Goal: Transaction & Acquisition: Purchase product/service

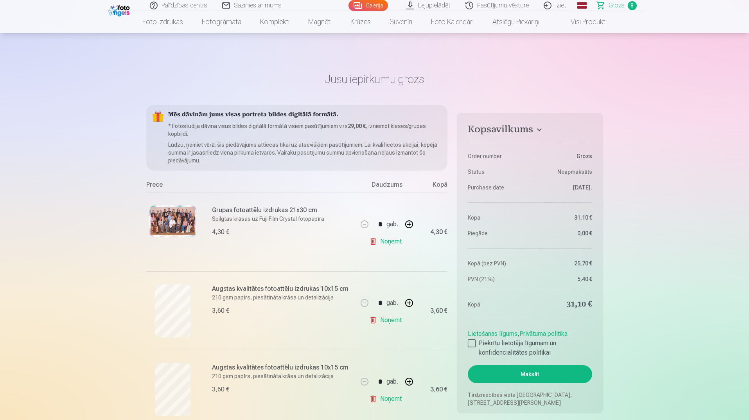
scroll to position [548, 0]
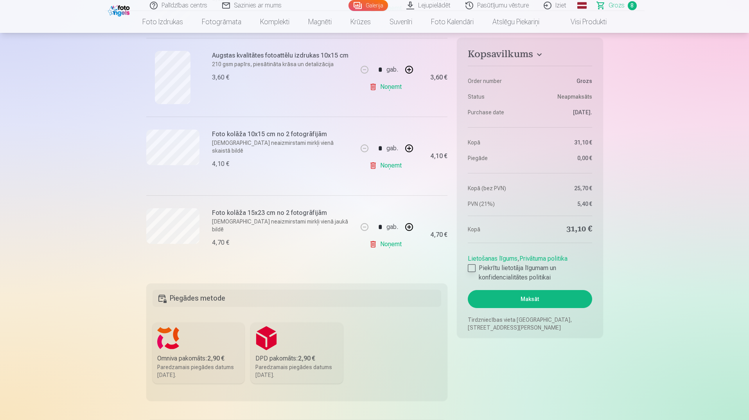
click at [474, 269] on div at bounding box center [472, 268] width 8 height 8
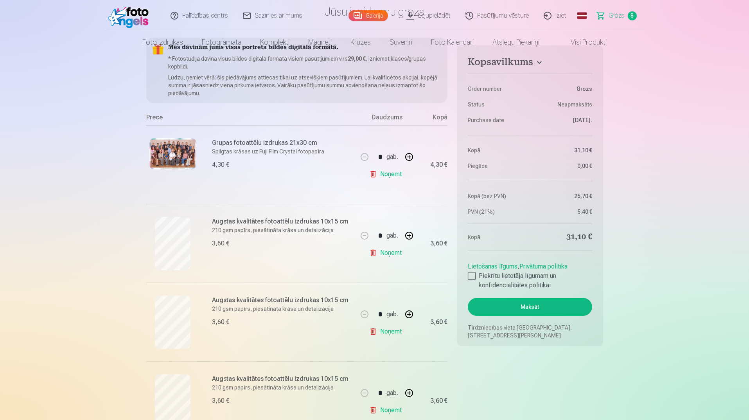
scroll to position [0, 0]
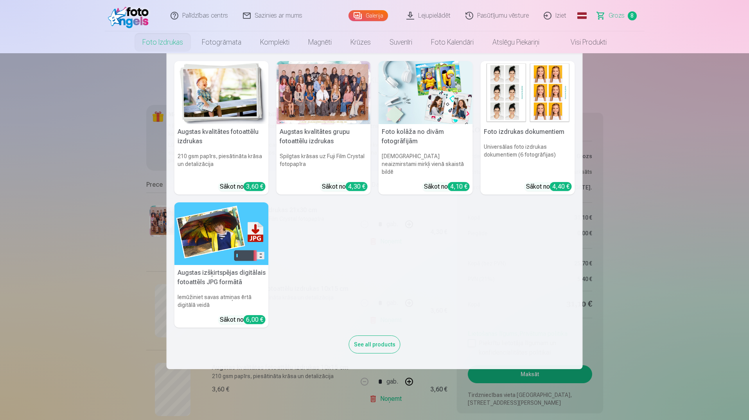
click at [162, 43] on link "Foto izdrukas" at bounding box center [162, 42] width 59 height 22
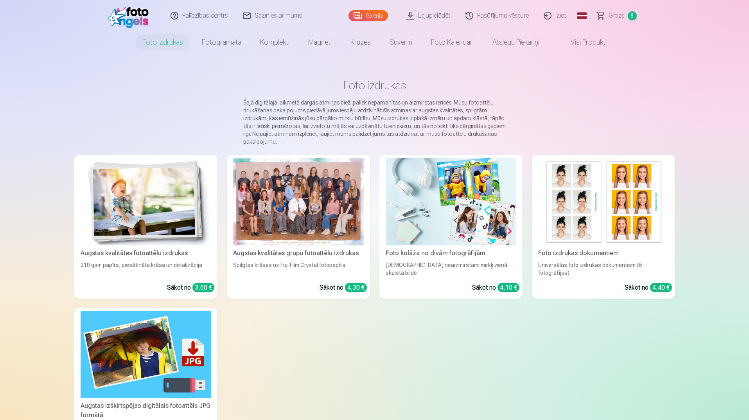
click at [443, 223] on img at bounding box center [451, 201] width 131 height 87
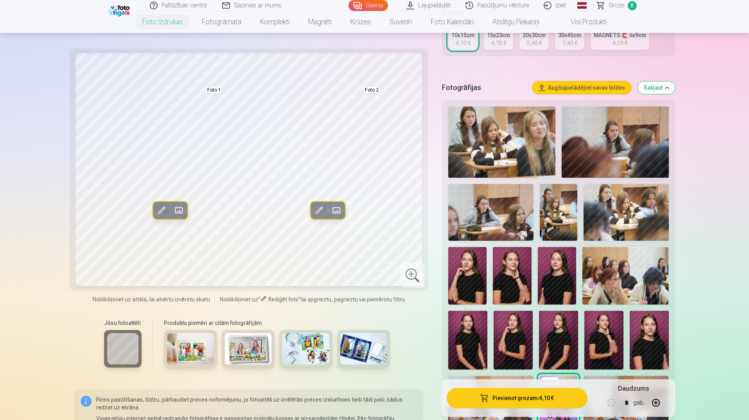
scroll to position [39, 0]
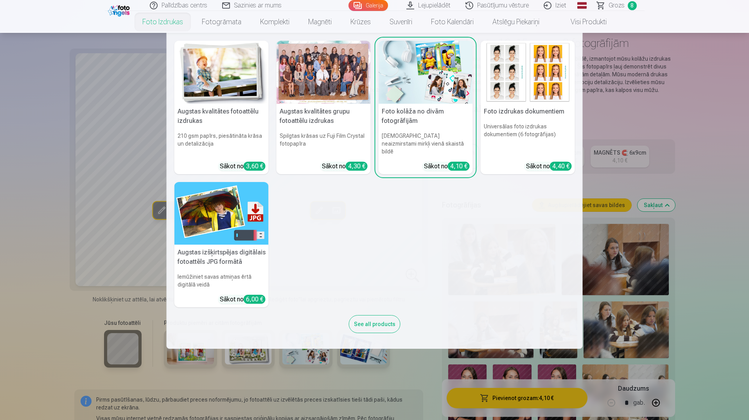
click at [164, 23] on link "Foto izdrukas" at bounding box center [162, 22] width 59 height 22
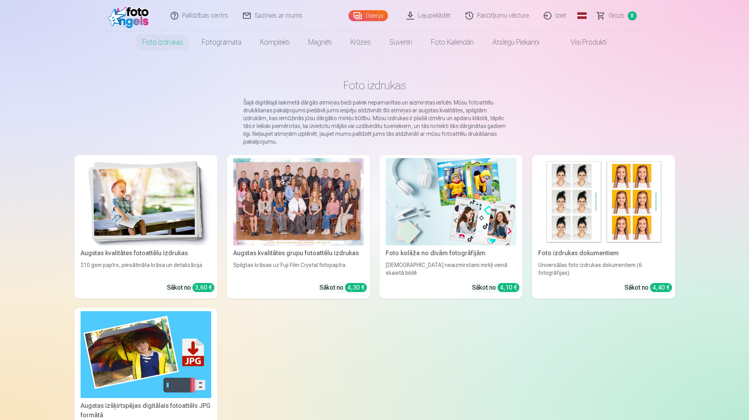
click at [137, 196] on img at bounding box center [146, 201] width 131 height 87
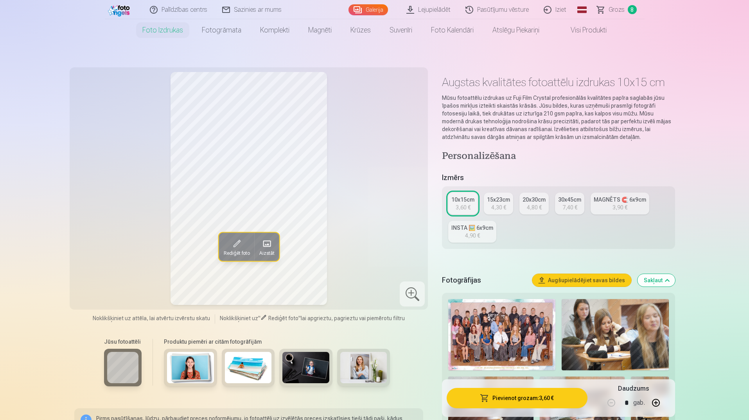
scroll to position [78, 0]
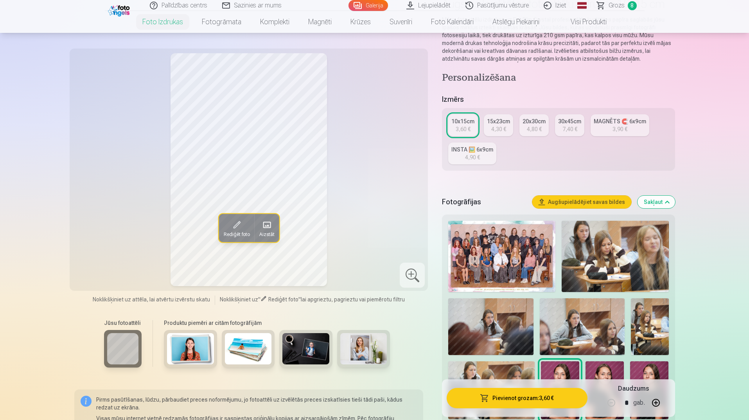
click at [630, 245] on img at bounding box center [615, 256] width 107 height 71
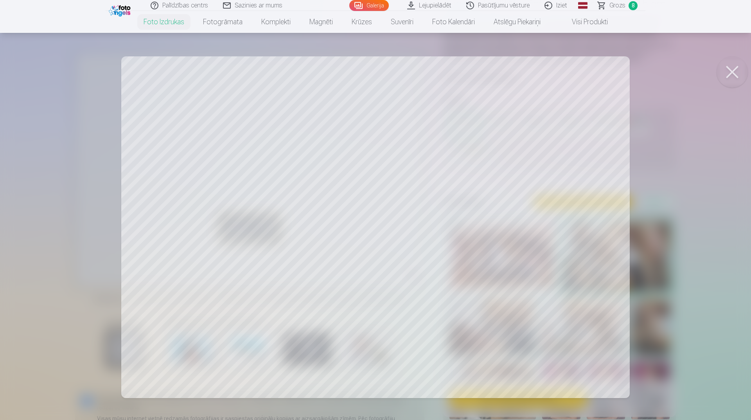
click at [709, 180] on div at bounding box center [375, 210] width 751 height 420
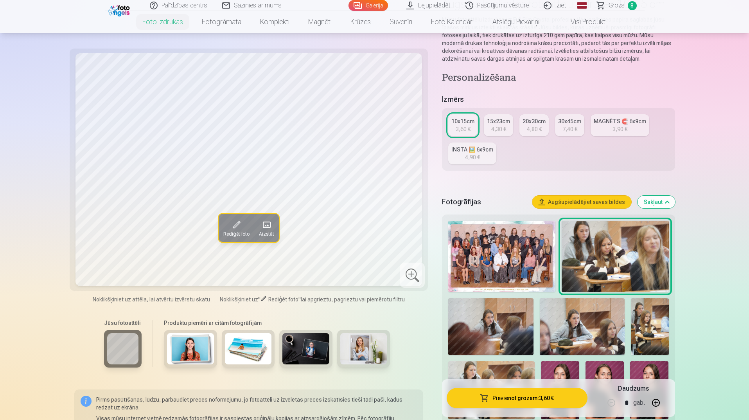
click at [503, 322] on img at bounding box center [490, 326] width 85 height 57
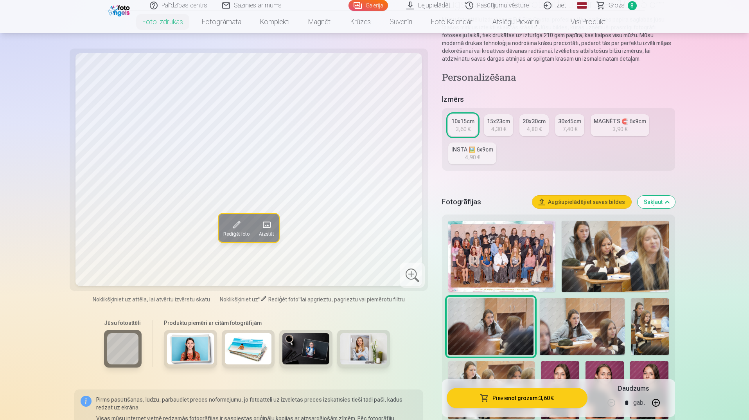
click at [571, 315] on img at bounding box center [582, 326] width 85 height 57
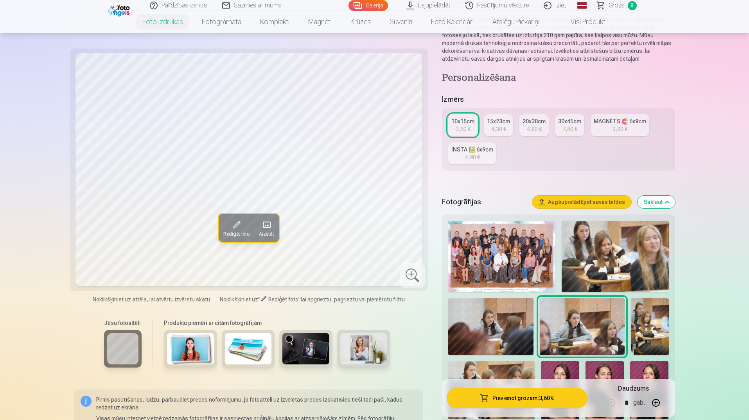
click at [241, 225] on span at bounding box center [236, 224] width 13 height 13
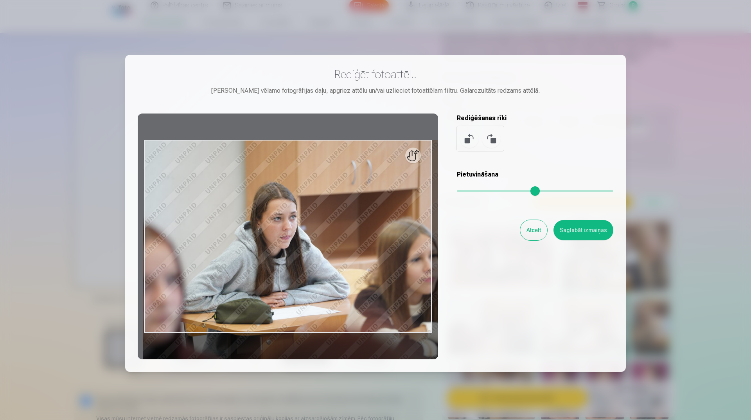
drag, startPoint x: 464, startPoint y: 189, endPoint x: 476, endPoint y: 190, distance: 12.6
click at [475, 190] on input "range" at bounding box center [535, 191] width 157 height 2
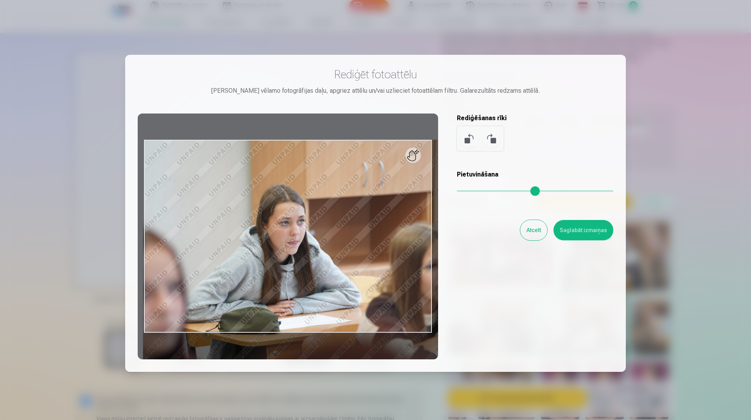
click at [542, 189] on div "Pietuvināšana" at bounding box center [535, 185] width 157 height 31
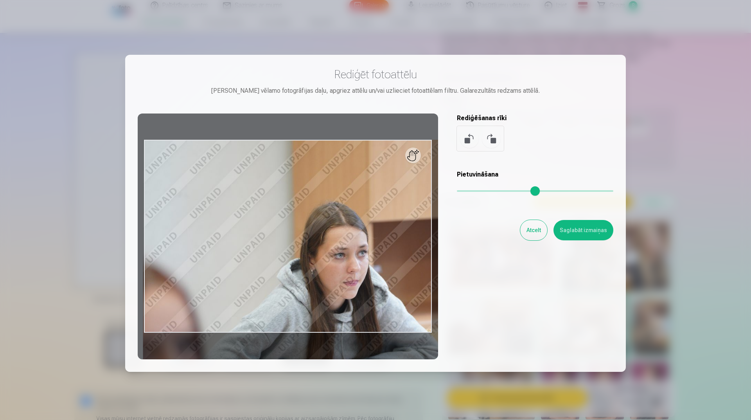
drag, startPoint x: 477, startPoint y: 189, endPoint x: 460, endPoint y: 183, distance: 18.1
click at [510, 190] on input "range" at bounding box center [535, 191] width 157 height 2
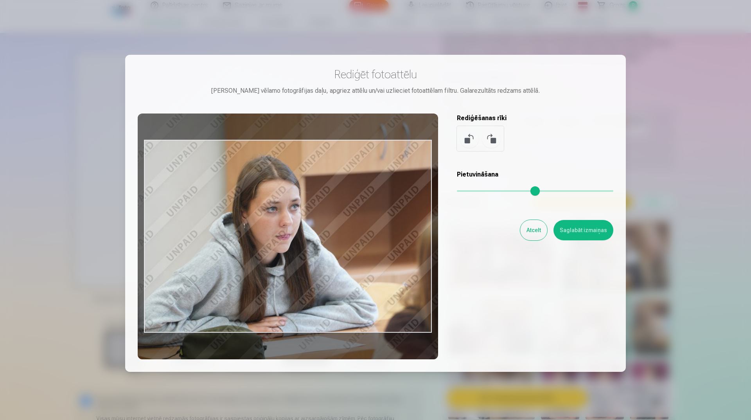
drag, startPoint x: 328, startPoint y: 261, endPoint x: 261, endPoint y: 216, distance: 81.4
click at [261, 216] on div at bounding box center [288, 236] width 301 height 246
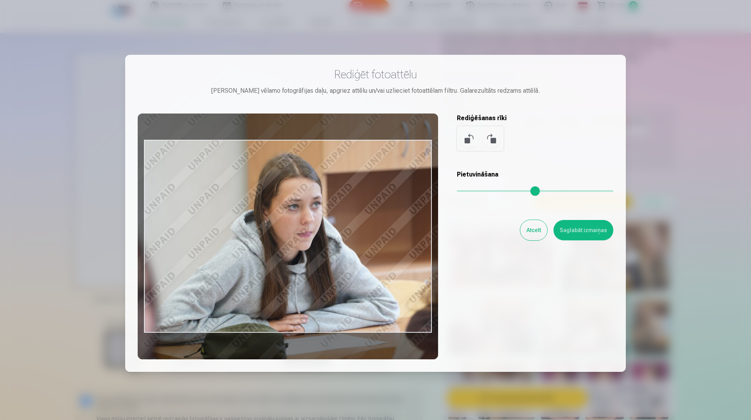
drag, startPoint x: 288, startPoint y: 247, endPoint x: 300, endPoint y: 246, distance: 12.2
click at [300, 246] on div at bounding box center [288, 236] width 301 height 246
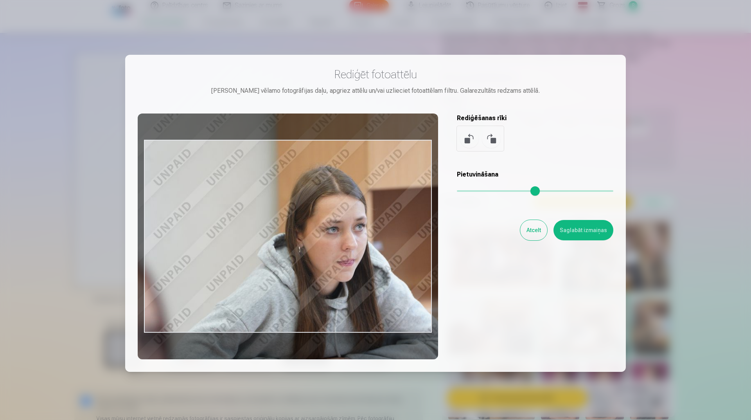
drag, startPoint x: 516, startPoint y: 190, endPoint x: 533, endPoint y: 191, distance: 16.5
click at [533, 191] on input "range" at bounding box center [535, 191] width 157 height 2
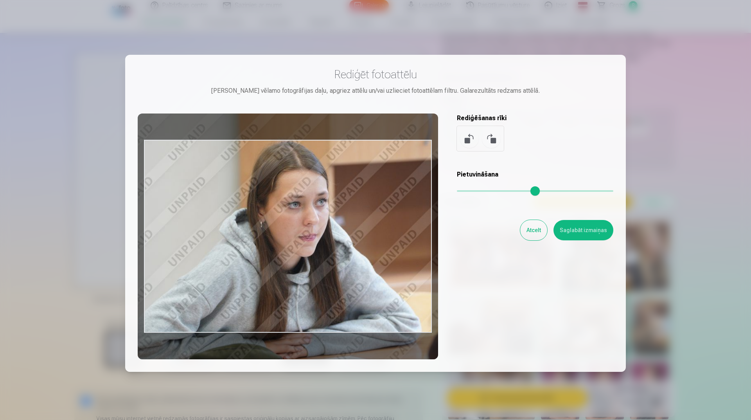
drag, startPoint x: 310, startPoint y: 281, endPoint x: 273, endPoint y: 259, distance: 42.7
click at [273, 259] on div at bounding box center [288, 236] width 301 height 246
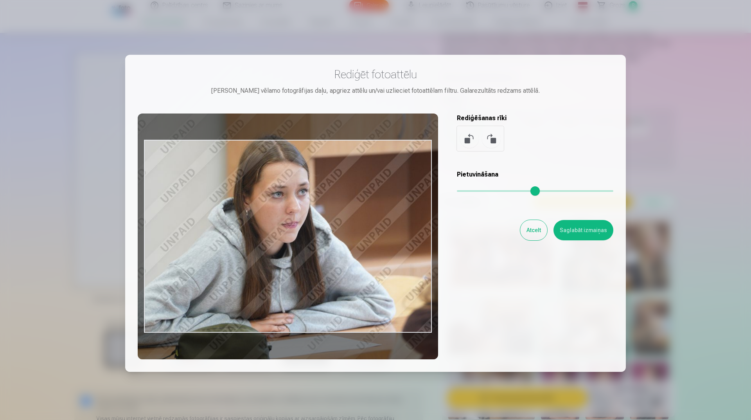
drag, startPoint x: 533, startPoint y: 191, endPoint x: 523, endPoint y: 188, distance: 10.6
click at [523, 190] on input "range" at bounding box center [535, 191] width 157 height 2
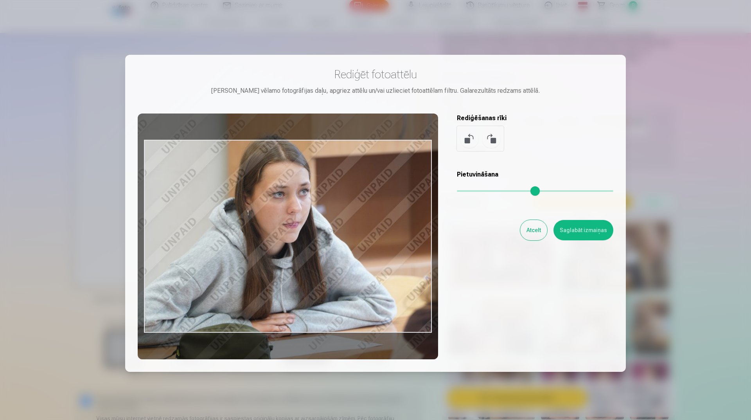
click at [324, 255] on div at bounding box center [288, 236] width 301 height 246
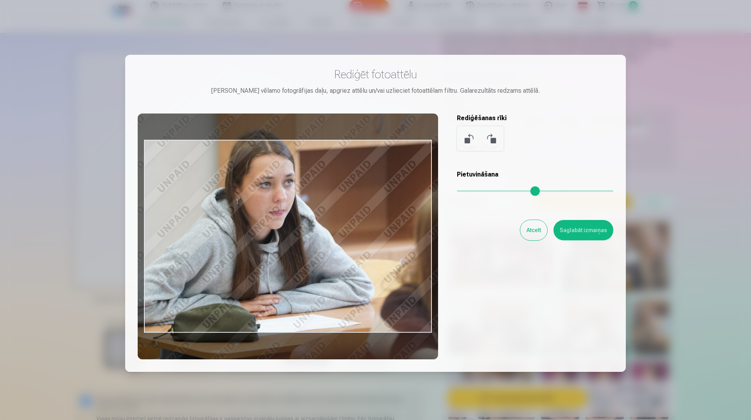
drag, startPoint x: 522, startPoint y: 189, endPoint x: 474, endPoint y: 198, distance: 49.1
click at [512, 190] on input "range" at bounding box center [535, 191] width 157 height 2
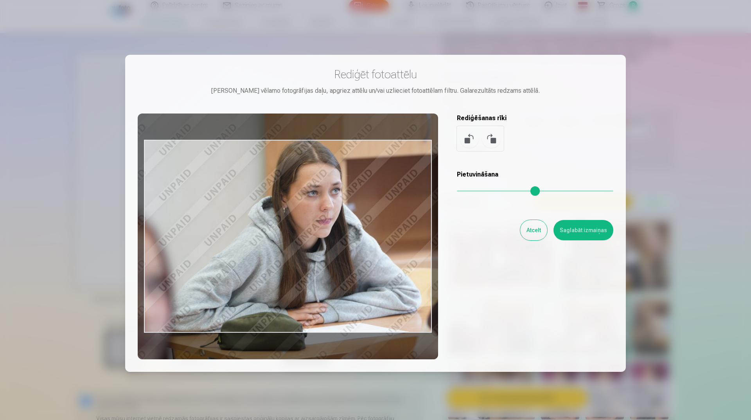
drag, startPoint x: 321, startPoint y: 256, endPoint x: 366, endPoint y: 264, distance: 46.1
click at [366, 264] on div at bounding box center [288, 236] width 301 height 246
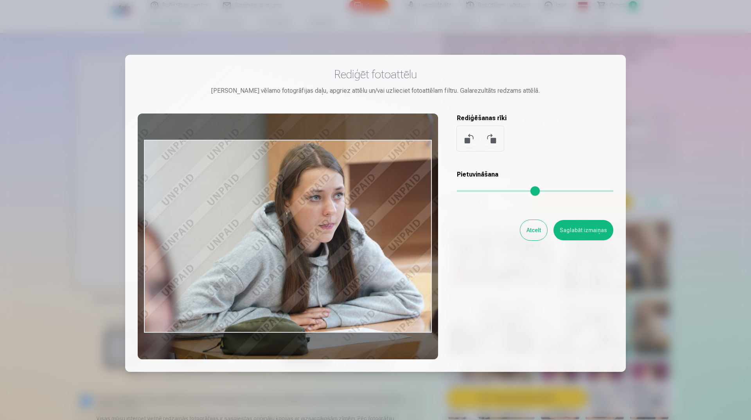
drag, startPoint x: 366, startPoint y: 264, endPoint x: 369, endPoint y: 268, distance: 5.4
click at [369, 268] on div at bounding box center [288, 236] width 301 height 246
type input "****"
click at [590, 234] on button "Saglabāt izmaiņas" at bounding box center [584, 230] width 60 height 20
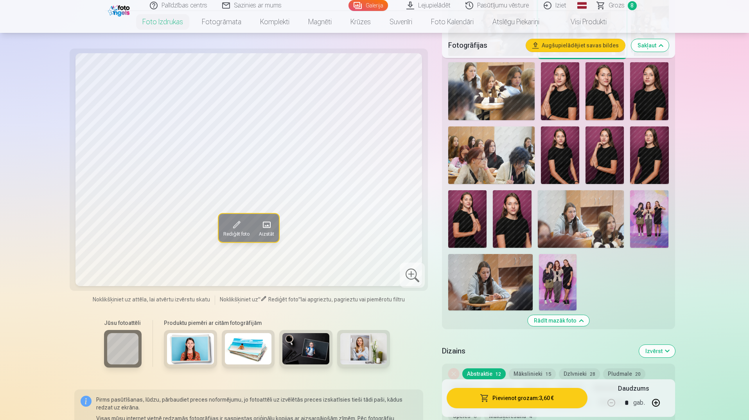
scroll to position [391, 0]
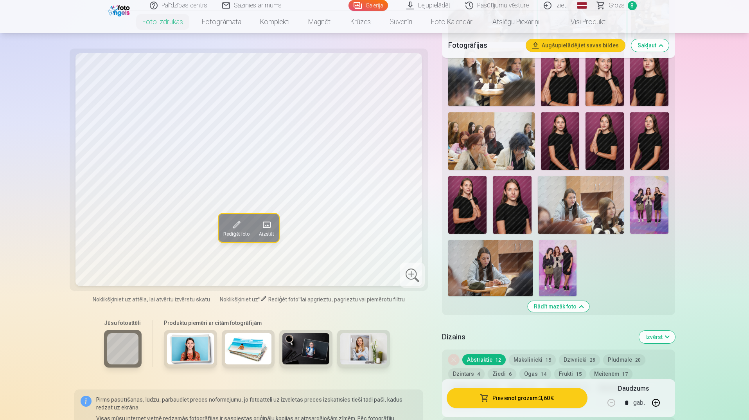
click at [484, 277] on img at bounding box center [490, 268] width 85 height 56
click at [230, 223] on span at bounding box center [236, 224] width 13 height 13
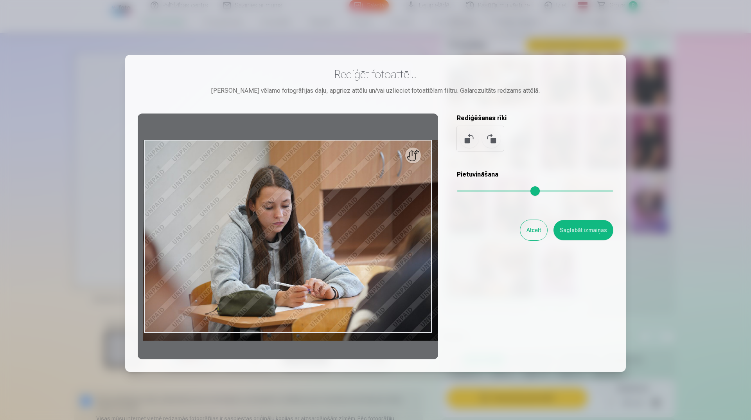
drag, startPoint x: 460, startPoint y: 189, endPoint x: 473, endPoint y: 187, distance: 13.5
click at [473, 190] on input "range" at bounding box center [535, 191] width 157 height 2
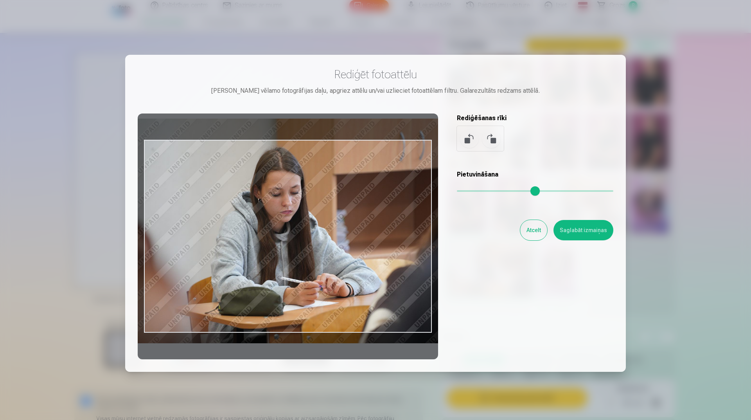
type input "****"
drag, startPoint x: 321, startPoint y: 253, endPoint x: 313, endPoint y: 236, distance: 19.1
click at [313, 236] on div at bounding box center [288, 236] width 301 height 246
click at [569, 224] on button "Saglabāt izmaiņas" at bounding box center [584, 230] width 60 height 20
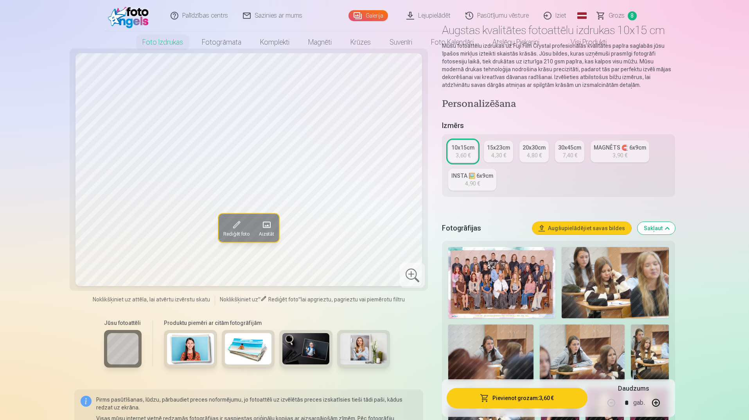
scroll to position [0, 0]
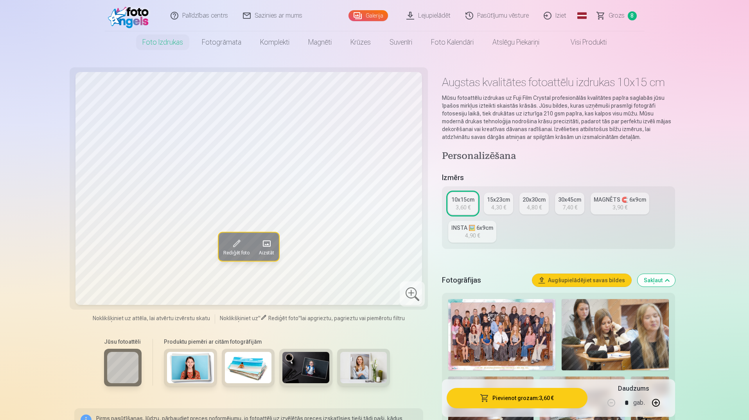
click at [619, 15] on span "Grozs" at bounding box center [617, 15] width 16 height 9
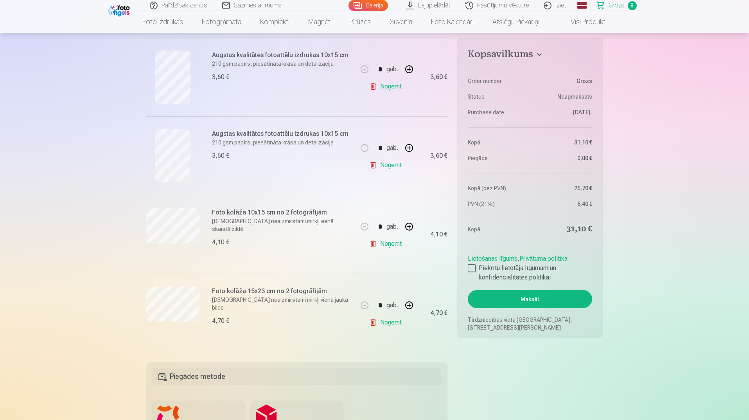
scroll to position [509, 0]
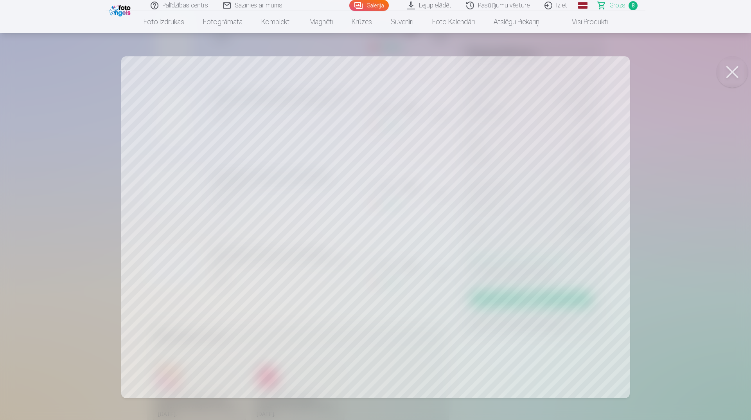
click at [731, 68] on button at bounding box center [732, 71] width 31 height 31
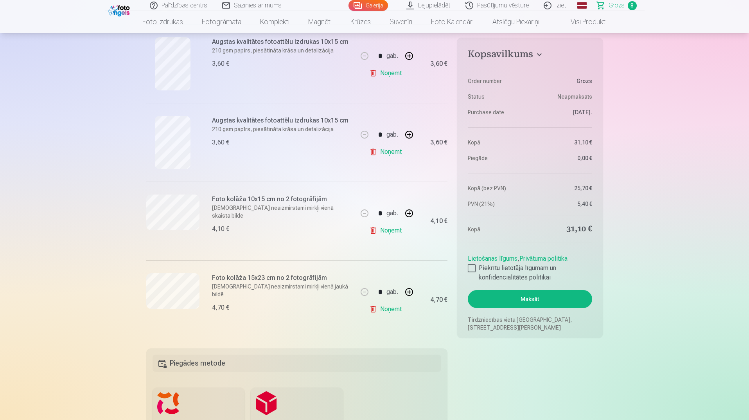
scroll to position [470, 0]
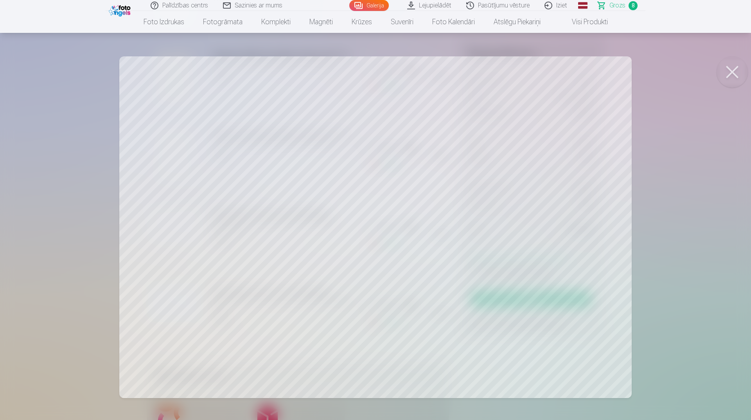
click at [511, 167] on div at bounding box center [375, 210] width 751 height 420
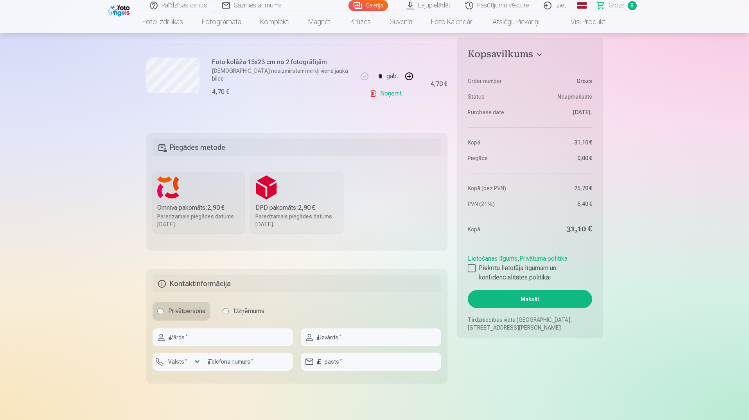
scroll to position [626, 0]
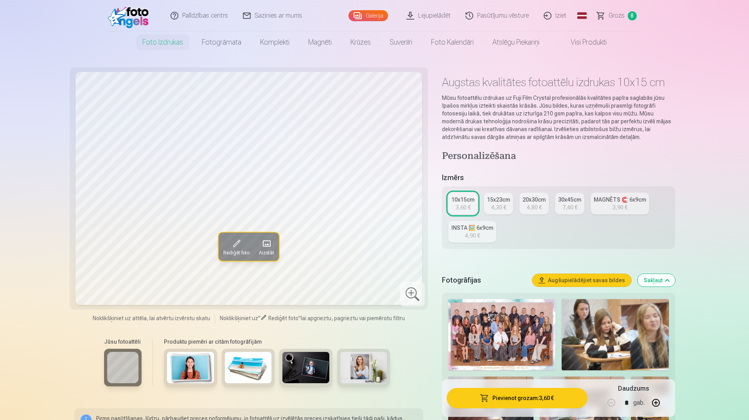
click at [535, 393] on button "Pievienot grozam : 3,60 €" at bounding box center [517, 398] width 140 height 20
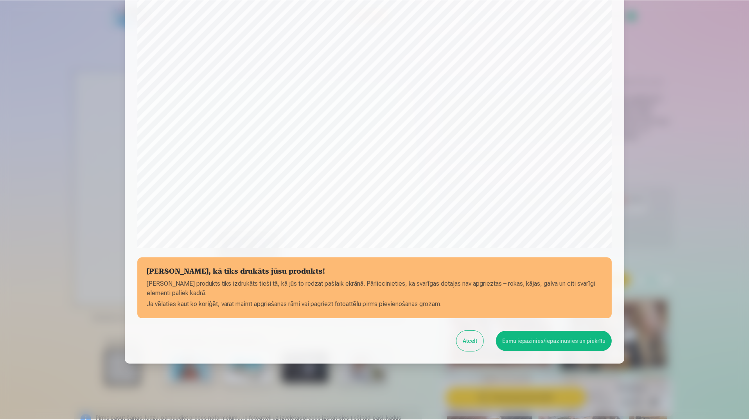
scroll to position [144, 0]
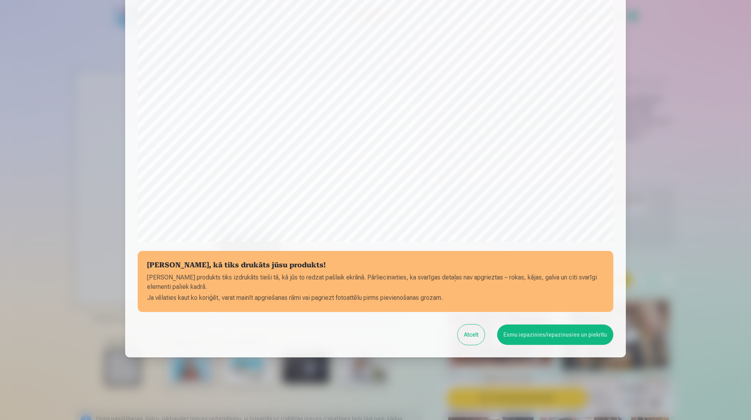
click at [533, 339] on button "Esmu iepazinies/iepazinusies un piekrītu" at bounding box center [555, 334] width 116 height 20
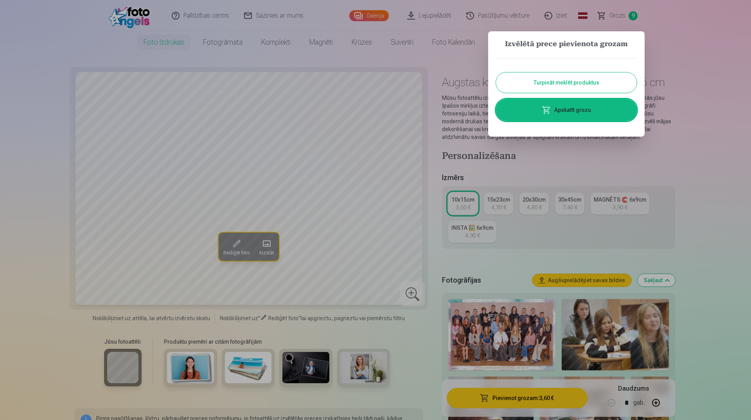
click at [560, 80] on button "Turpināt meklēt produktus" at bounding box center [566, 82] width 141 height 20
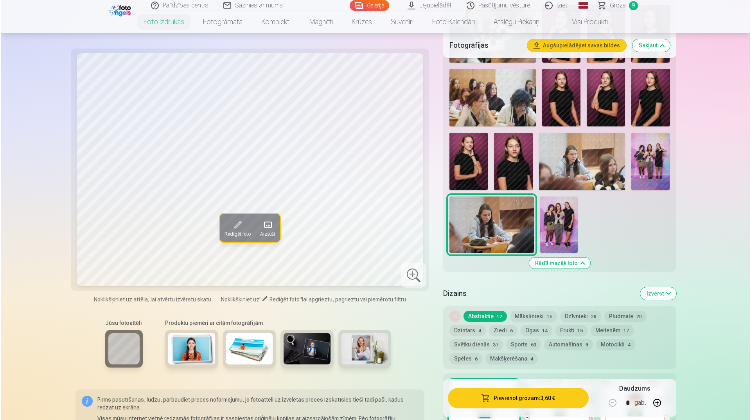
scroll to position [430, 0]
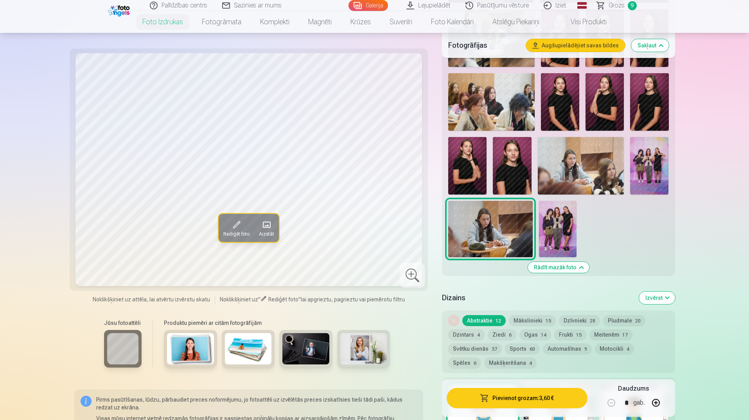
click at [572, 209] on img at bounding box center [558, 229] width 38 height 56
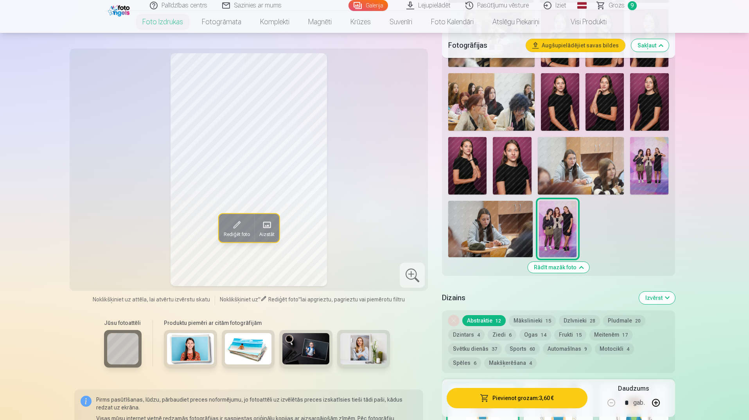
click at [656, 151] on img at bounding box center [649, 166] width 38 height 58
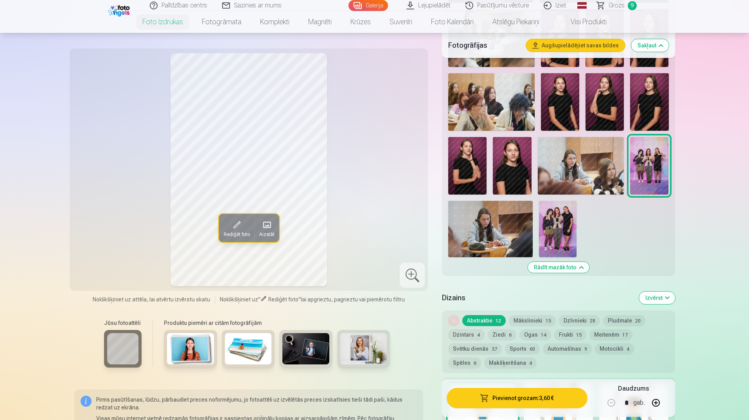
click at [523, 398] on button "Pievienot grozam : 3,60 €" at bounding box center [517, 398] width 140 height 20
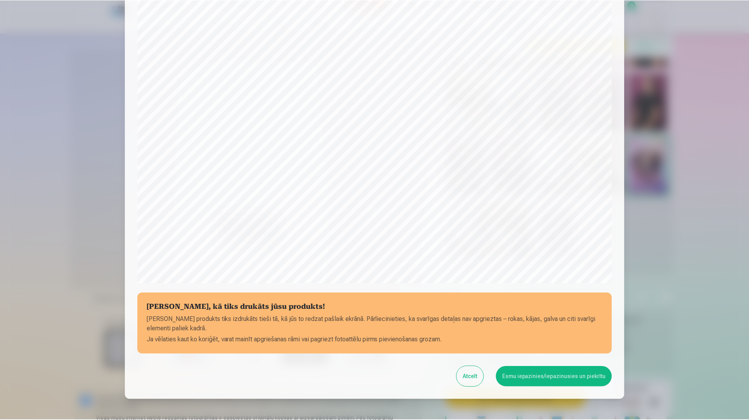
scroll to position [144, 0]
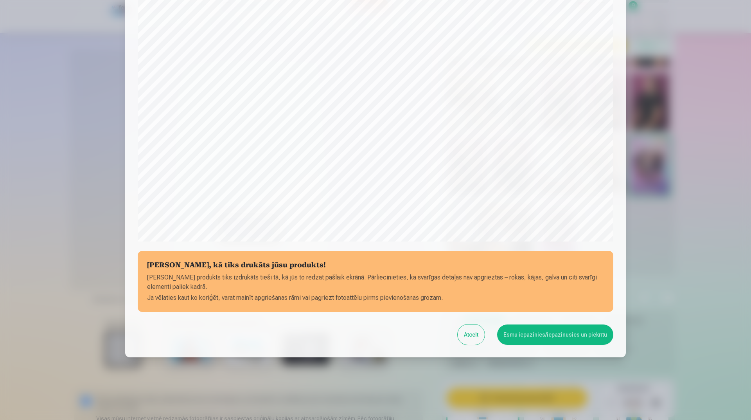
click at [542, 333] on button "Esmu iepazinies/iepazinusies un piekrītu" at bounding box center [555, 334] width 116 height 20
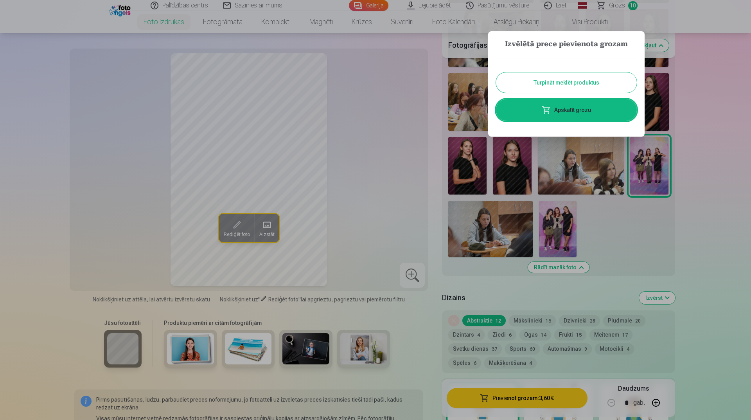
click at [688, 256] on div at bounding box center [375, 210] width 751 height 420
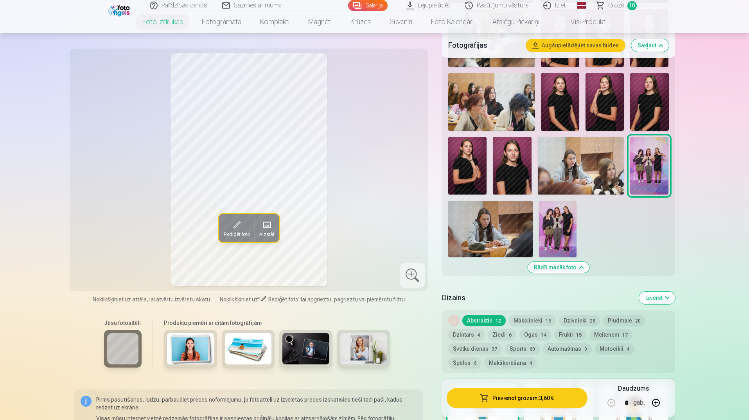
click at [475, 229] on img at bounding box center [490, 229] width 85 height 56
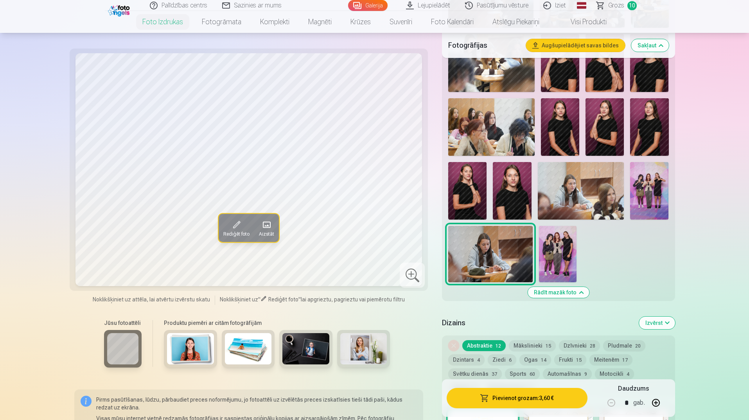
scroll to position [391, 0]
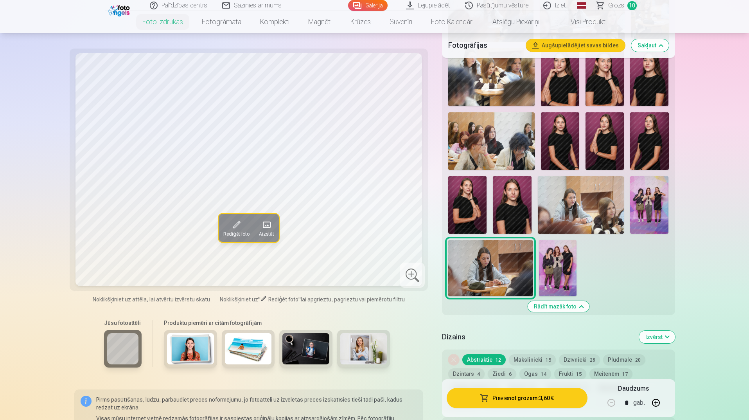
click at [612, 6] on span "Grozs" at bounding box center [616, 5] width 16 height 9
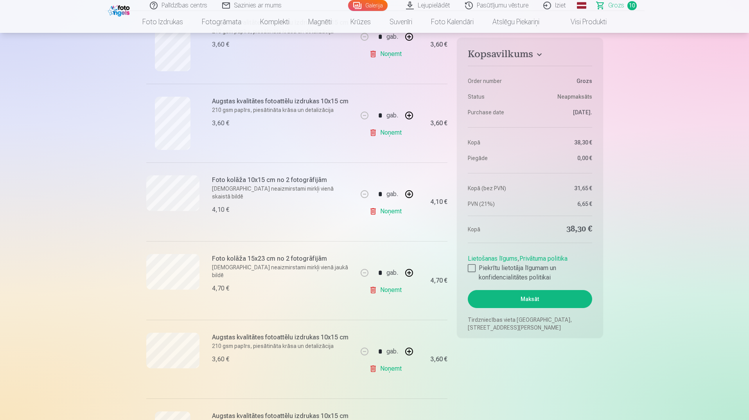
scroll to position [548, 0]
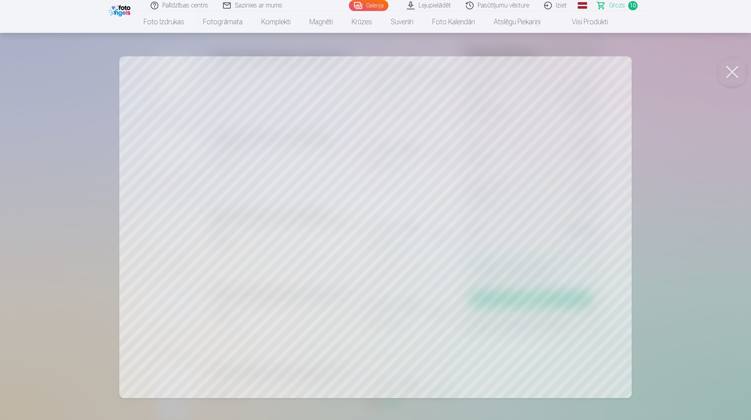
click at [713, 68] on div at bounding box center [375, 210] width 751 height 420
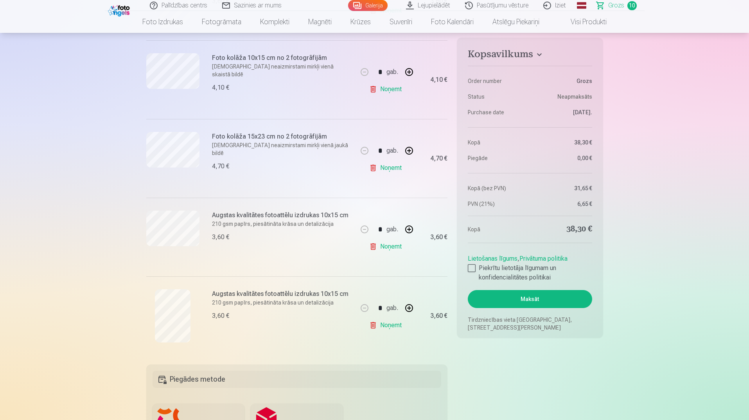
scroll to position [626, 0]
click at [389, 168] on link "Noņemt" at bounding box center [387, 166] width 36 height 16
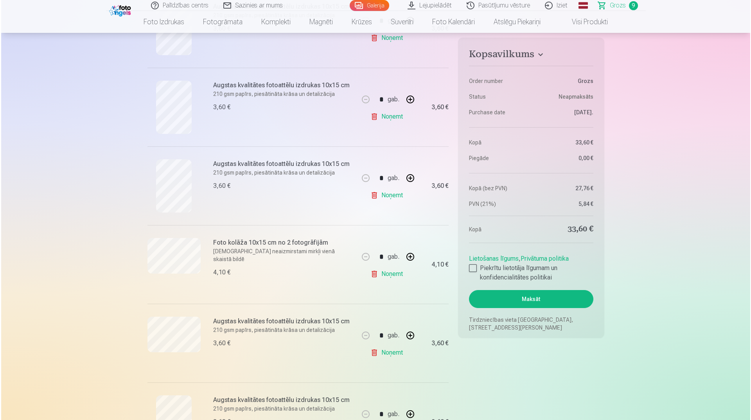
scroll to position [509, 0]
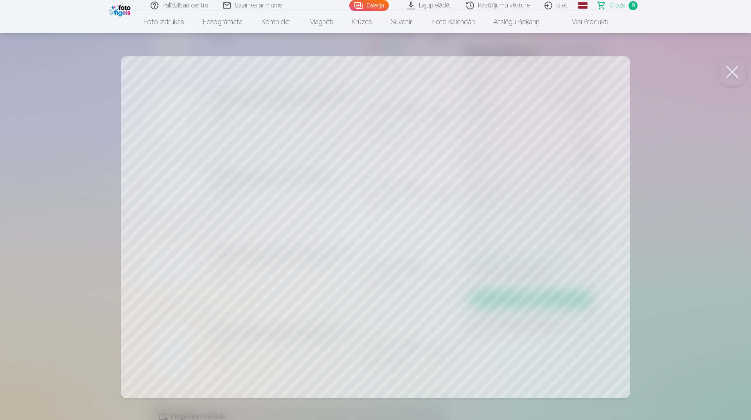
click at [409, 216] on div at bounding box center [375, 210] width 751 height 420
drag, startPoint x: 210, startPoint y: 271, endPoint x: 179, endPoint y: 271, distance: 31.3
click at [179, 271] on div at bounding box center [375, 210] width 751 height 420
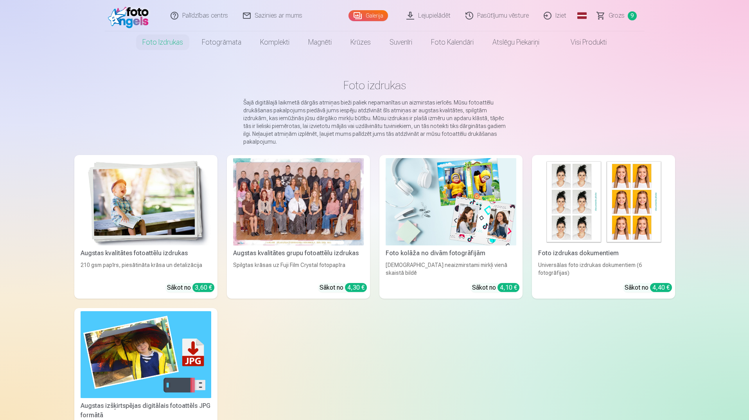
click at [294, 220] on div at bounding box center [298, 201] width 131 height 87
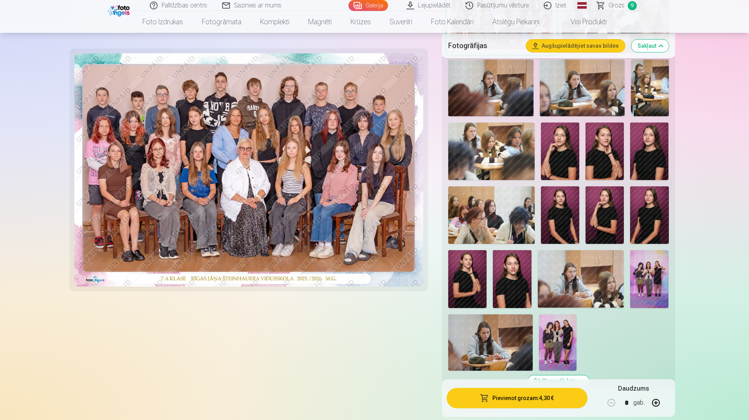
scroll to position [391, 0]
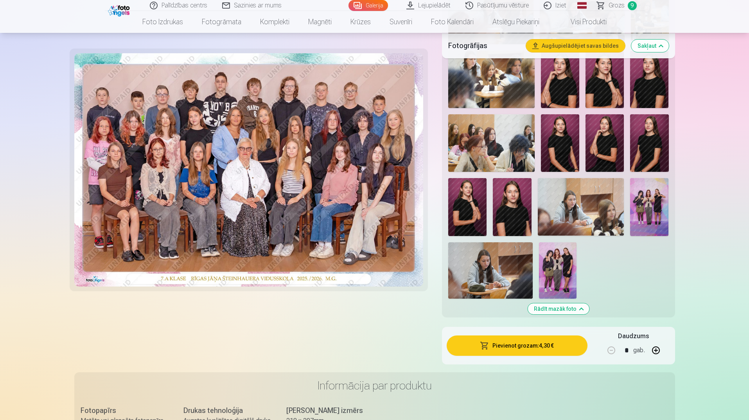
click at [503, 263] on img at bounding box center [490, 270] width 85 height 56
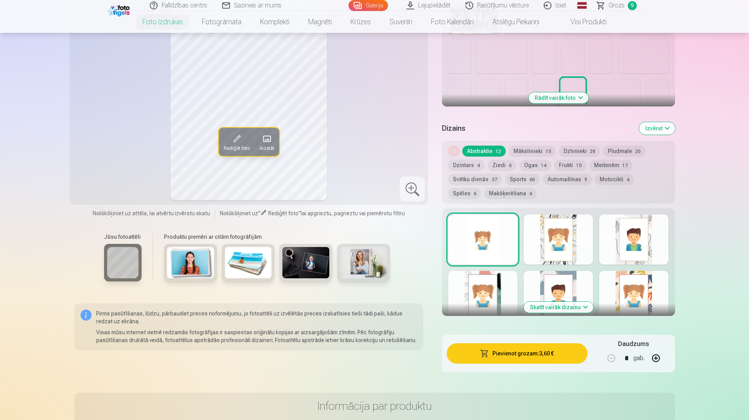
scroll to position [313, 0]
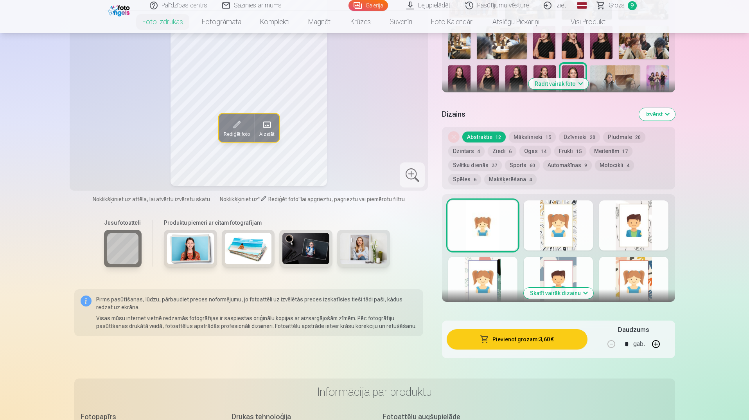
click at [553, 239] on div at bounding box center [558, 225] width 69 height 50
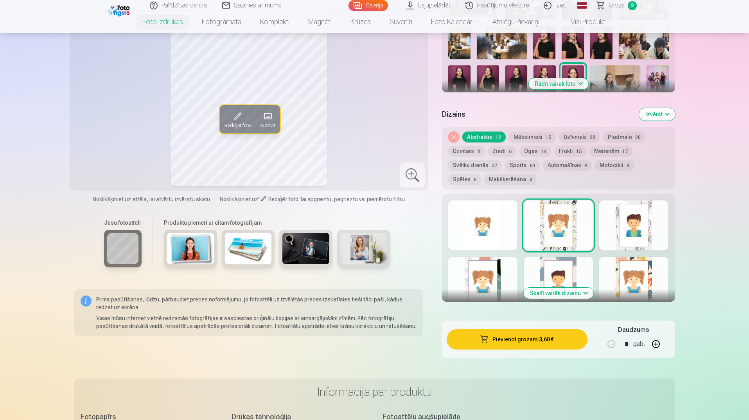
click at [478, 237] on div at bounding box center [482, 225] width 69 height 50
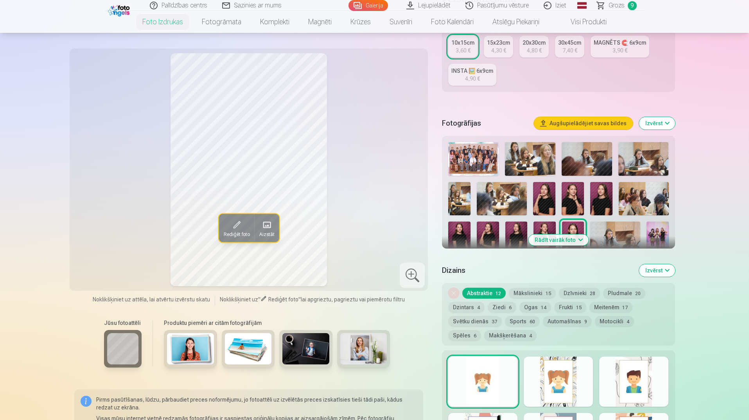
scroll to position [157, 0]
click at [540, 235] on button "Rādīt vairāk foto" at bounding box center [559, 240] width 60 height 11
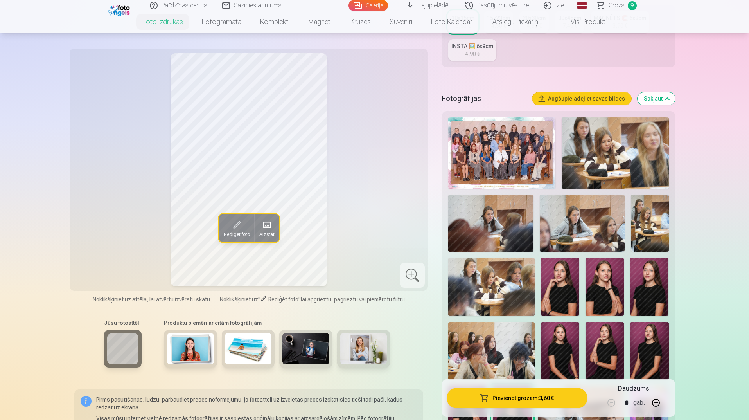
scroll to position [196, 0]
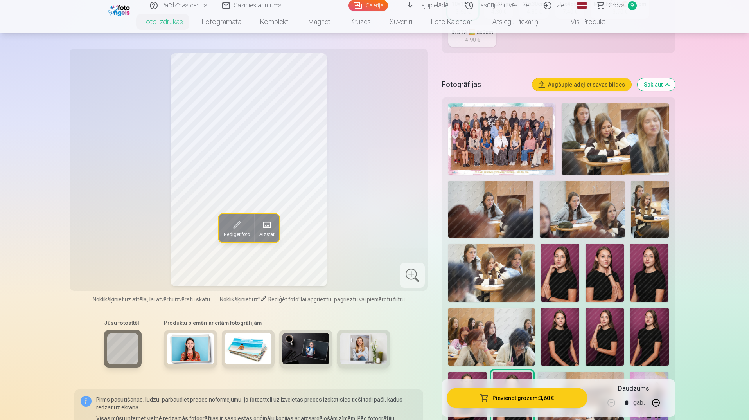
click at [511, 220] on img at bounding box center [490, 209] width 85 height 57
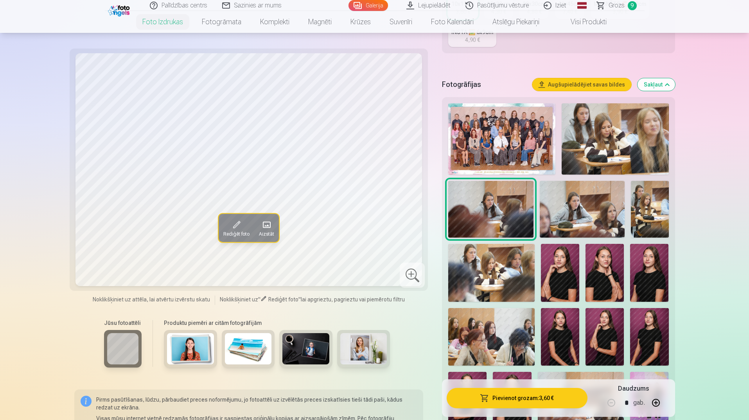
click at [585, 205] on img at bounding box center [582, 209] width 85 height 57
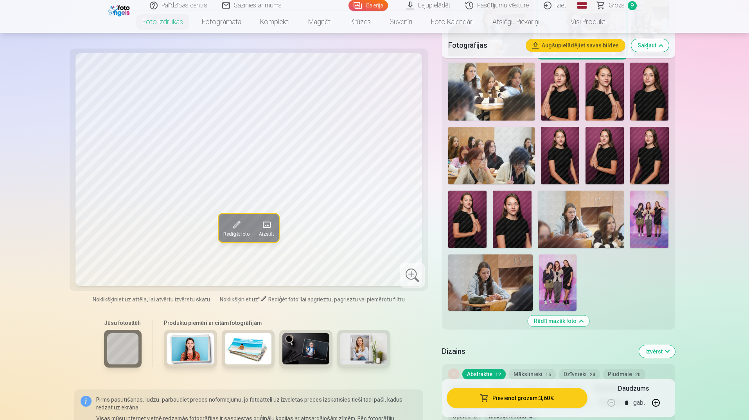
scroll to position [391, 0]
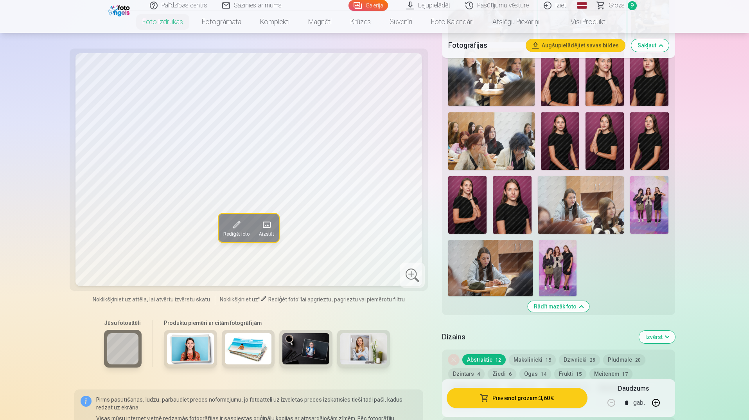
click at [502, 269] on img at bounding box center [490, 268] width 85 height 56
click at [597, 223] on img at bounding box center [581, 205] width 86 height 58
click at [508, 269] on img at bounding box center [490, 268] width 85 height 56
click at [233, 227] on span at bounding box center [236, 224] width 13 height 13
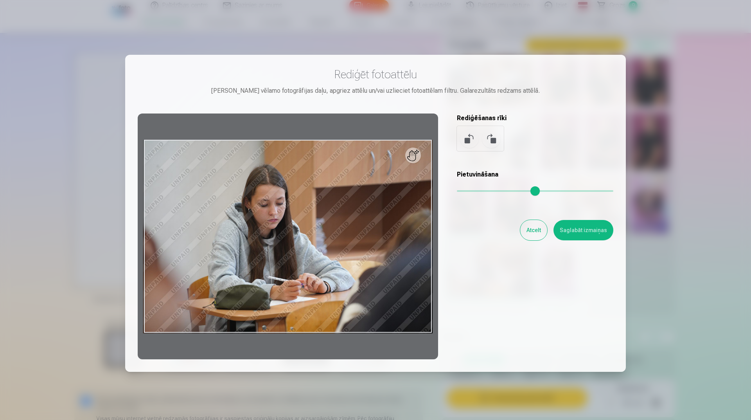
click at [488, 140] on button at bounding box center [491, 138] width 19 height 19
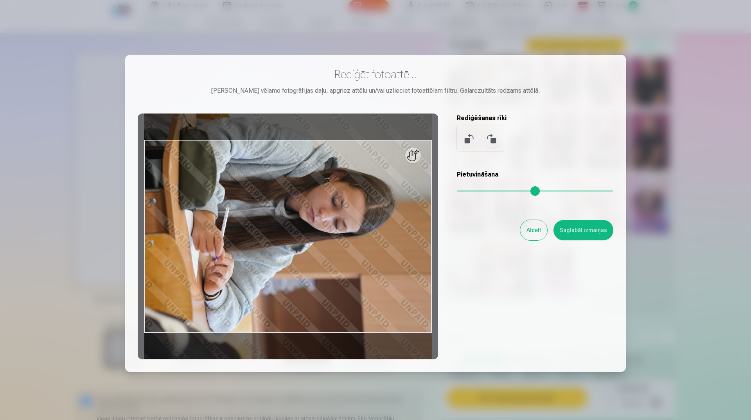
click at [483, 140] on button at bounding box center [491, 138] width 19 height 19
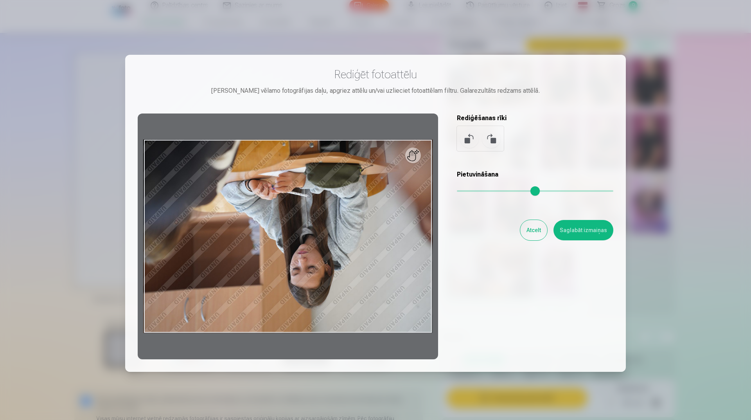
click at [484, 140] on button at bounding box center [491, 138] width 19 height 19
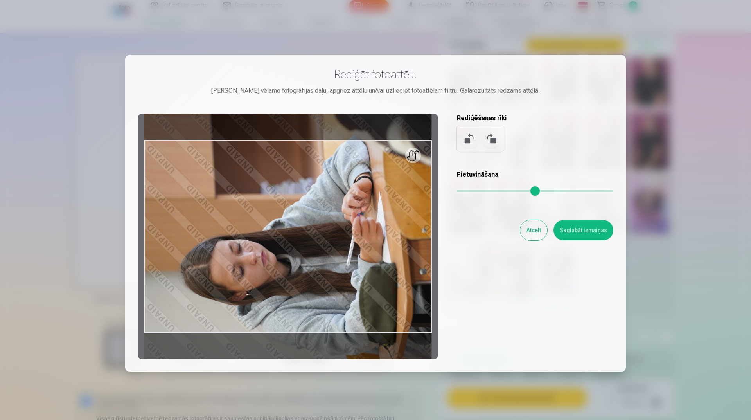
click at [484, 140] on button at bounding box center [491, 138] width 19 height 19
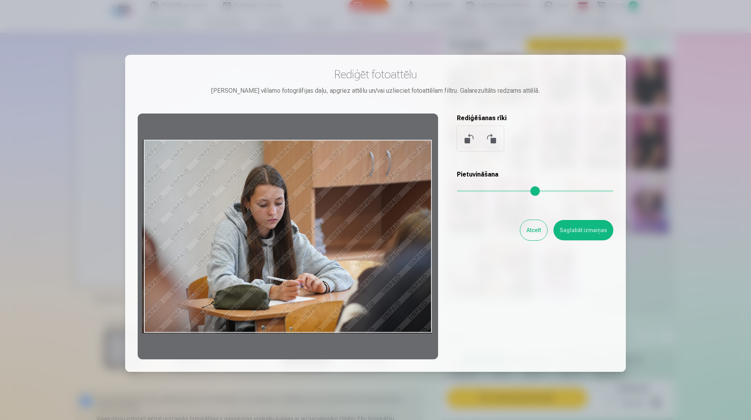
drag, startPoint x: 412, startPoint y: 160, endPoint x: 399, endPoint y: 198, distance: 40.7
click at [399, 199] on div at bounding box center [288, 236] width 301 height 246
click at [526, 229] on button "Atcelt" at bounding box center [533, 230] width 27 height 20
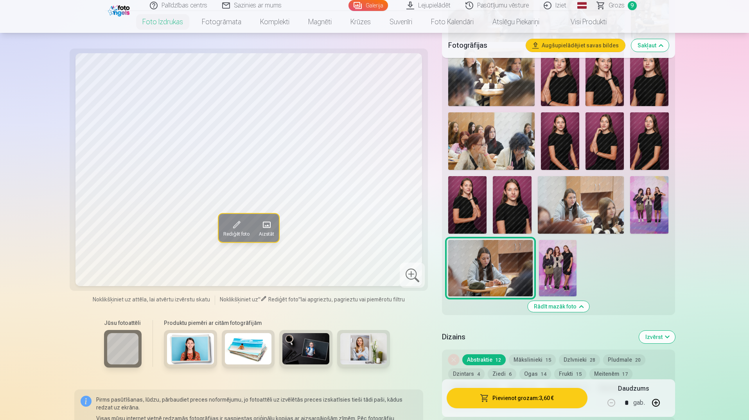
click at [607, 2] on link "Grozs 9" at bounding box center [617, 5] width 55 height 11
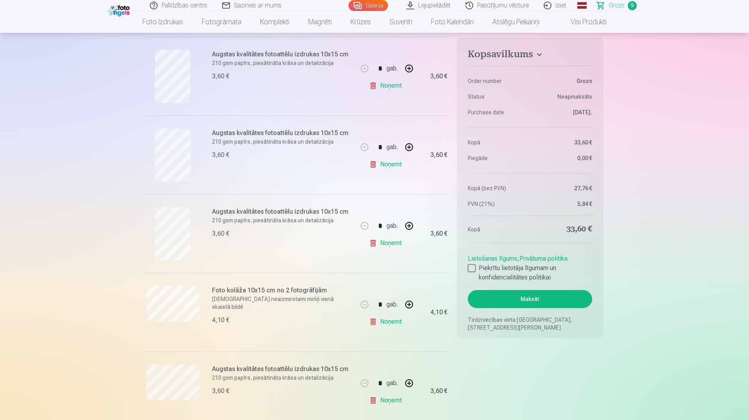
scroll to position [548, 0]
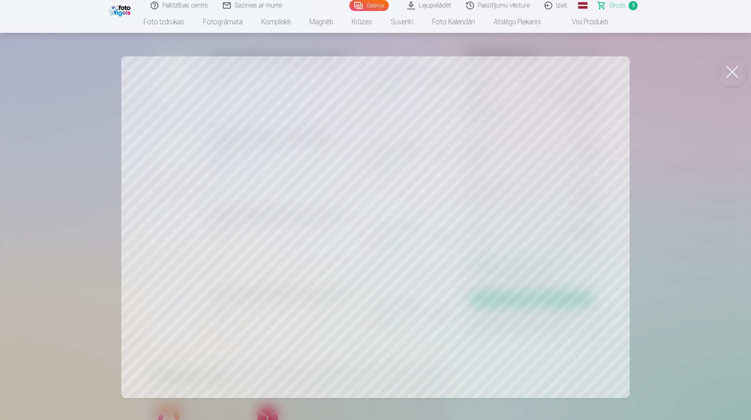
click at [523, 206] on div at bounding box center [375, 210] width 751 height 420
click at [726, 67] on button at bounding box center [732, 71] width 31 height 31
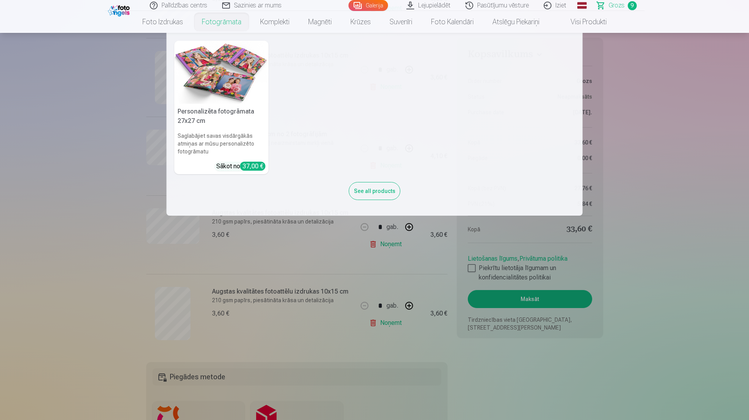
click at [218, 24] on link "Fotogrāmata" at bounding box center [222, 22] width 58 height 22
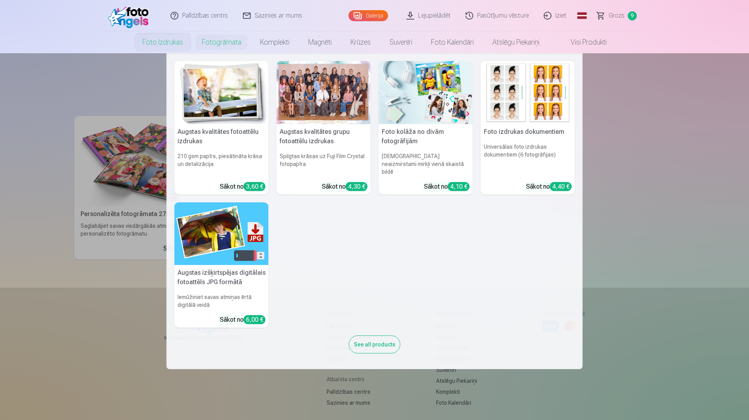
click at [152, 42] on link "Foto izdrukas" at bounding box center [162, 42] width 59 height 22
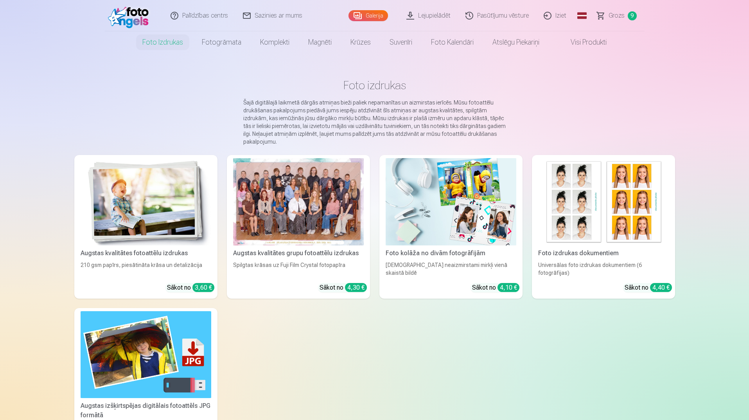
click at [303, 199] on div at bounding box center [298, 201] width 131 height 87
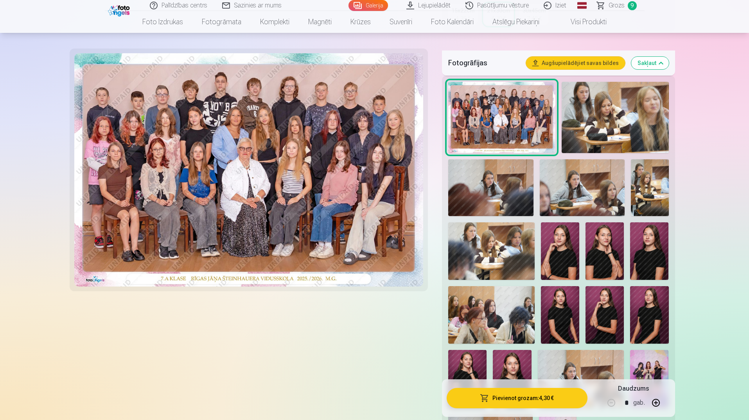
scroll to position [313, 0]
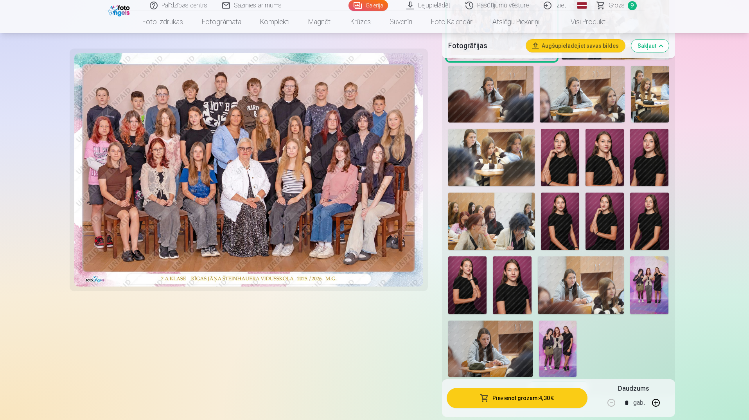
click at [495, 153] on img at bounding box center [491, 158] width 86 height 58
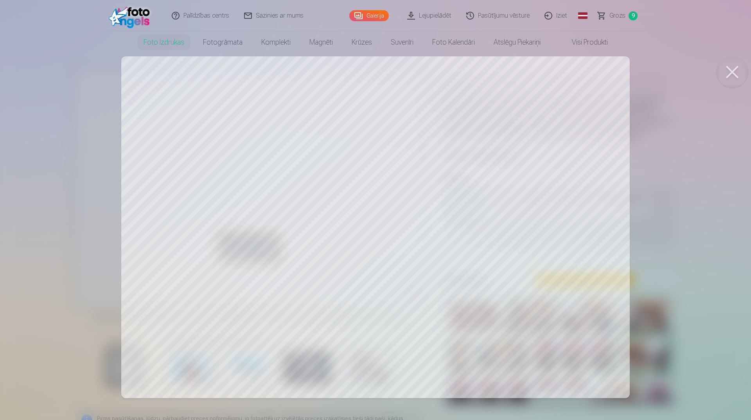
click at [730, 76] on button at bounding box center [732, 71] width 31 height 31
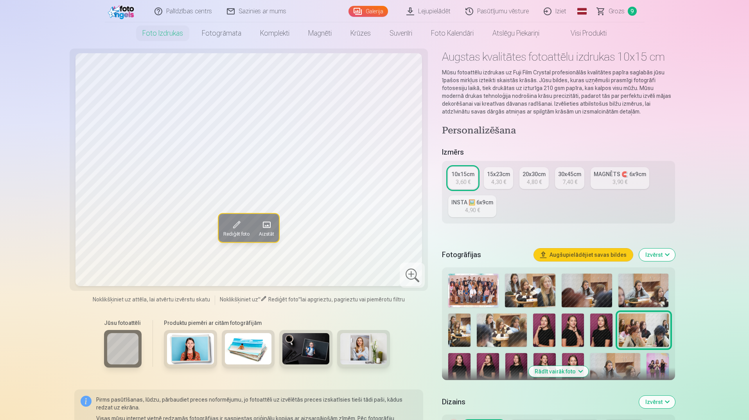
scroll to position [39, 0]
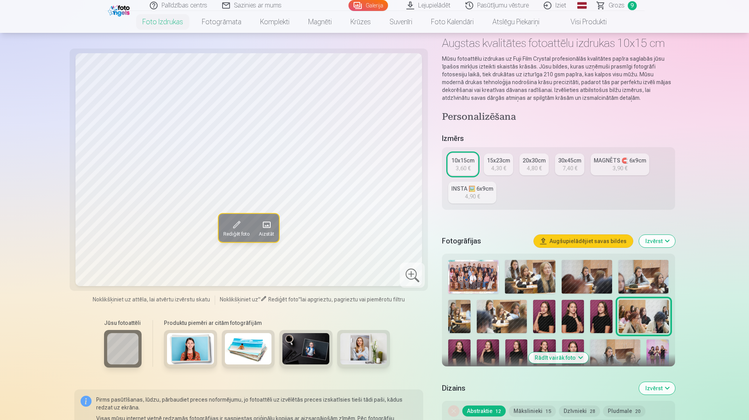
click at [542, 350] on img at bounding box center [545, 355] width 22 height 33
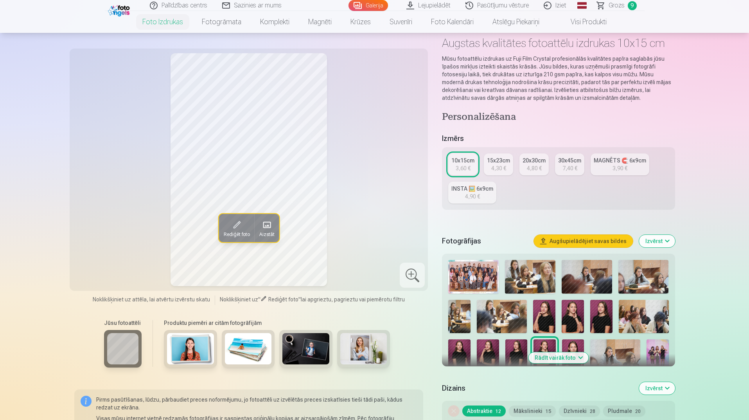
click at [543, 353] on button "Rādīt vairāk foto" at bounding box center [559, 357] width 60 height 11
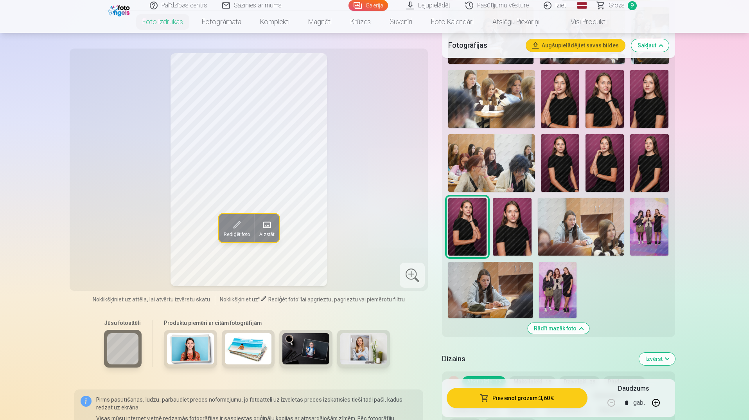
scroll to position [430, 0]
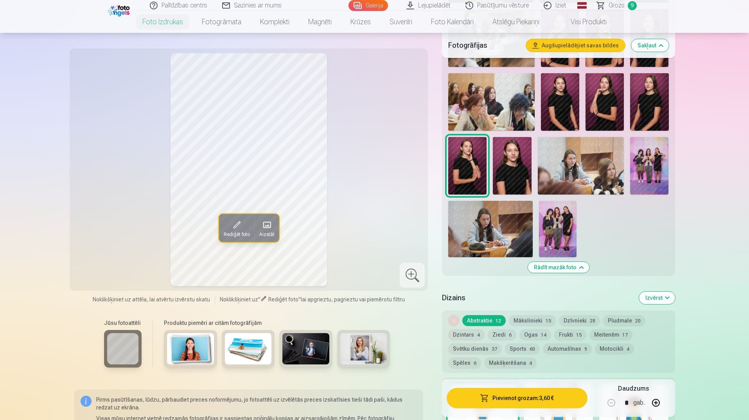
click at [485, 231] on img at bounding box center [490, 229] width 85 height 56
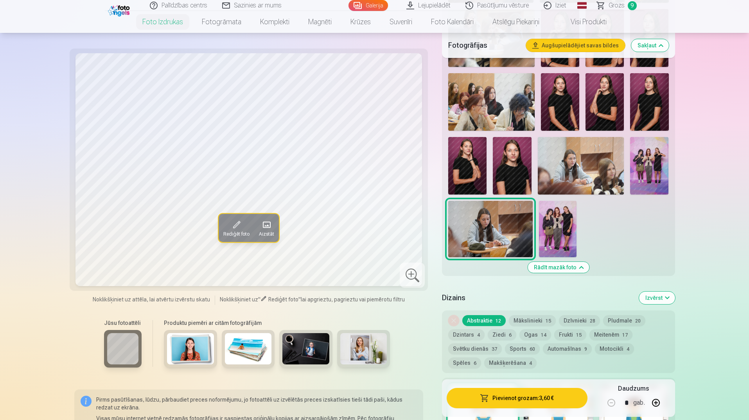
click at [229, 234] on span "Rediģēt foto" at bounding box center [236, 234] width 26 height 6
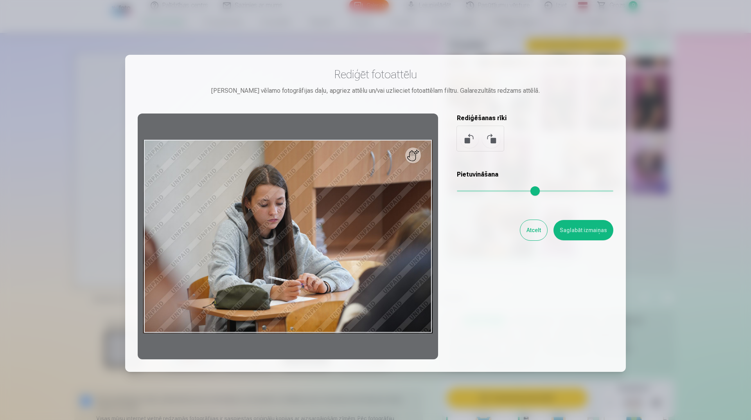
drag, startPoint x: 469, startPoint y: 189, endPoint x: 384, endPoint y: 211, distance: 88.2
click at [457, 192] on input "range" at bounding box center [535, 191] width 157 height 2
drag, startPoint x: 382, startPoint y: 234, endPoint x: 383, endPoint y: 230, distance: 4.7
click at [383, 230] on div at bounding box center [288, 236] width 301 height 246
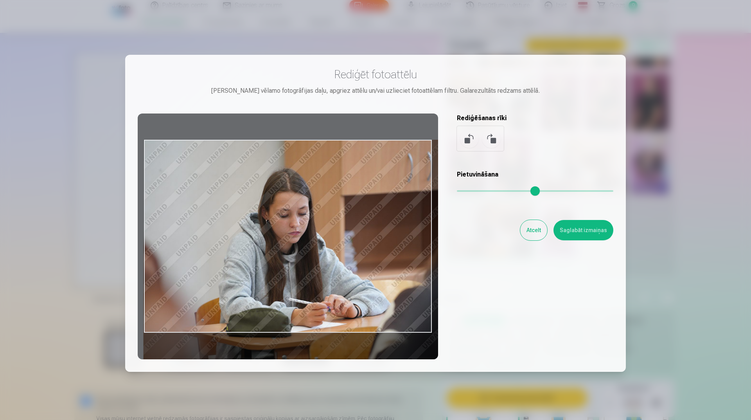
drag, startPoint x: 463, startPoint y: 190, endPoint x: 472, endPoint y: 188, distance: 9.3
click at [472, 190] on input "range" at bounding box center [535, 191] width 157 height 2
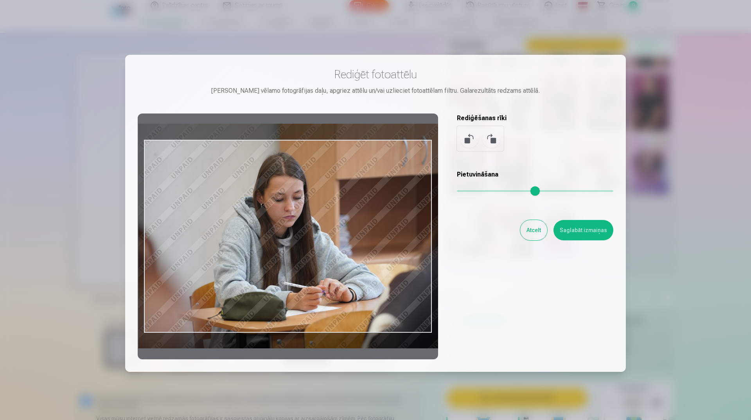
type input "****"
drag, startPoint x: 401, startPoint y: 232, endPoint x: 397, endPoint y: 216, distance: 16.7
click at [397, 216] on div at bounding box center [288, 236] width 301 height 246
click at [529, 231] on button "Atcelt" at bounding box center [533, 230] width 27 height 20
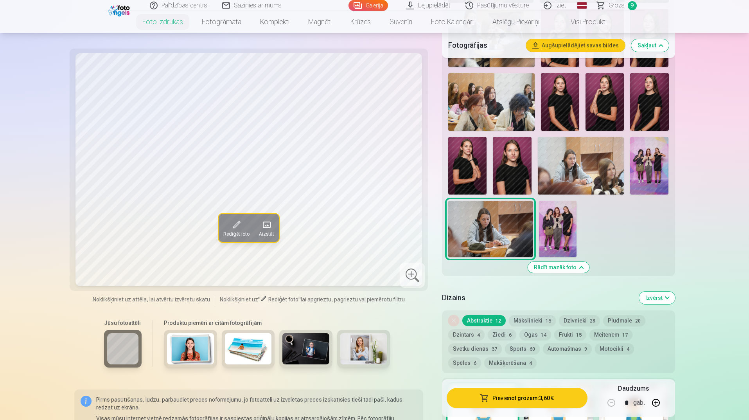
click at [612, 2] on span "Grozs" at bounding box center [617, 5] width 16 height 9
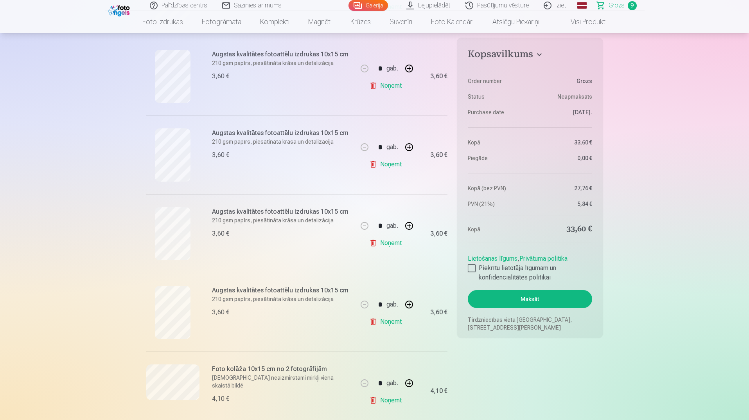
scroll to position [470, 0]
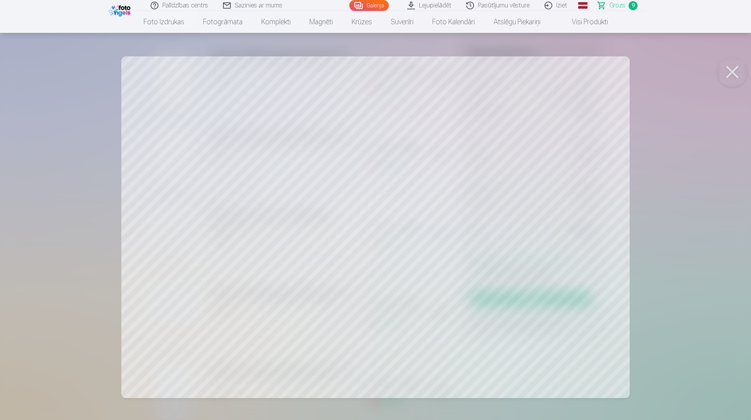
click at [722, 79] on button at bounding box center [732, 71] width 31 height 31
